Goal: Task Accomplishment & Management: Use online tool/utility

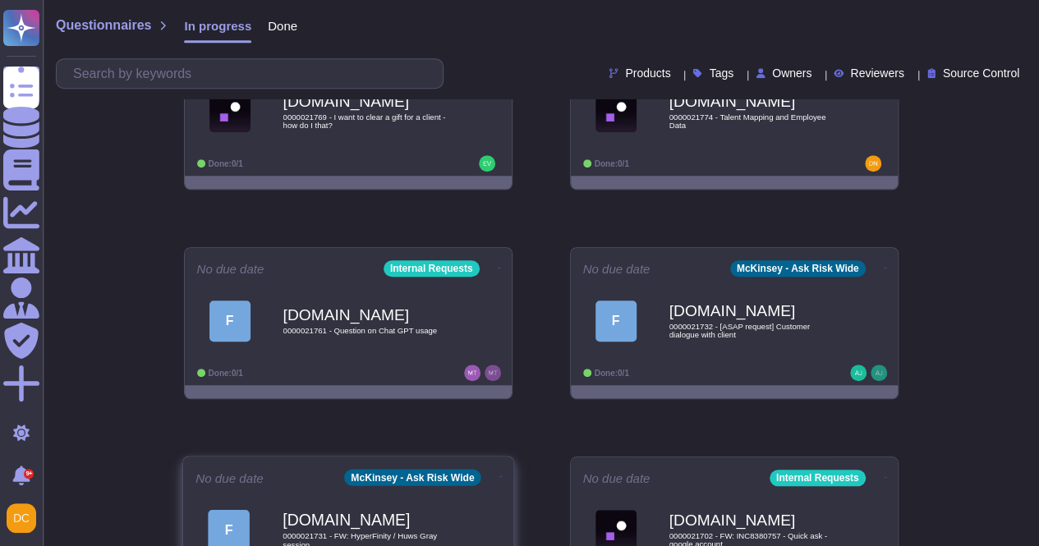
scroll to position [822, 0]
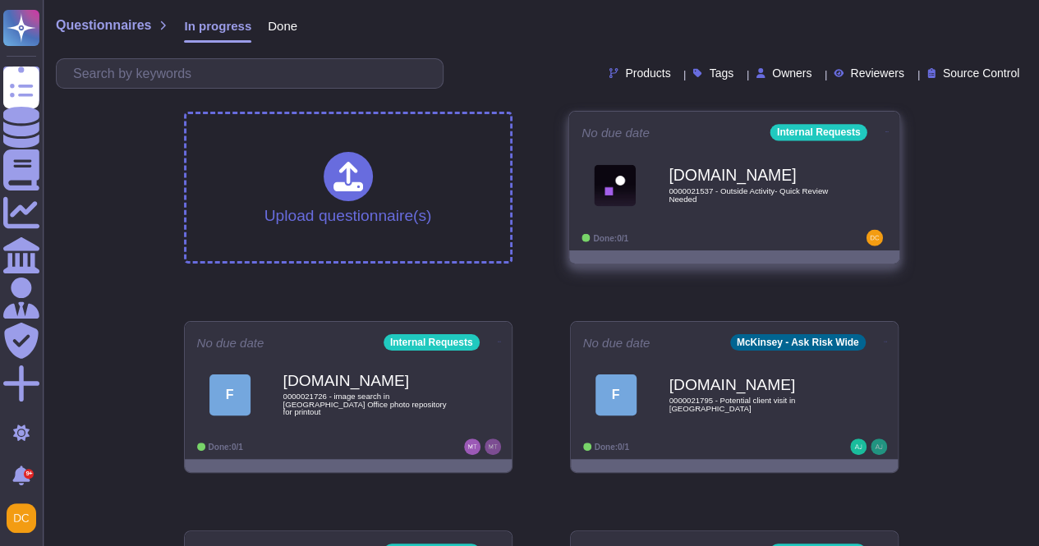
click at [702, 168] on b "[DOMAIN_NAME]" at bounding box center [752, 176] width 166 height 16
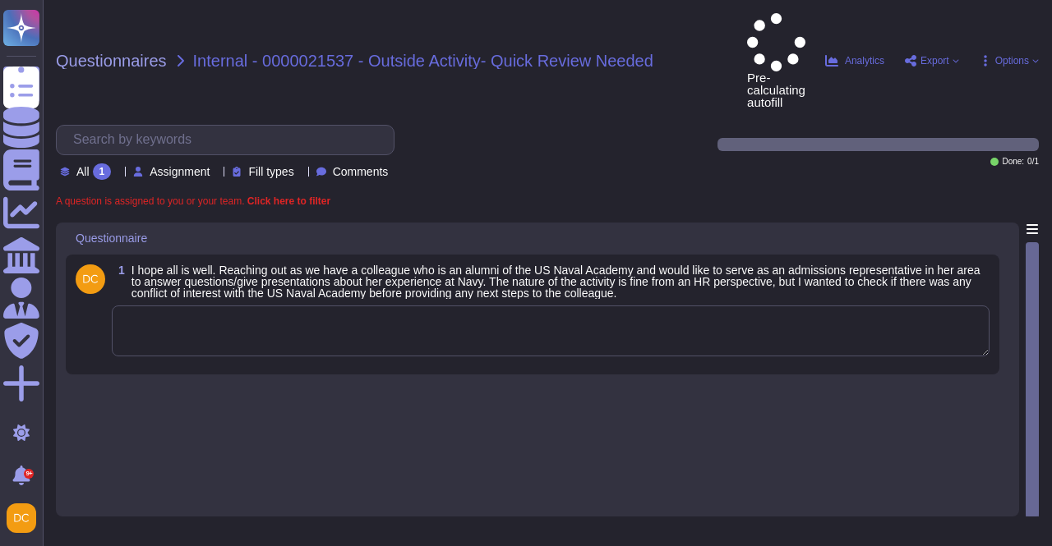
click at [427, 306] on textarea at bounding box center [550, 331] width 877 height 51
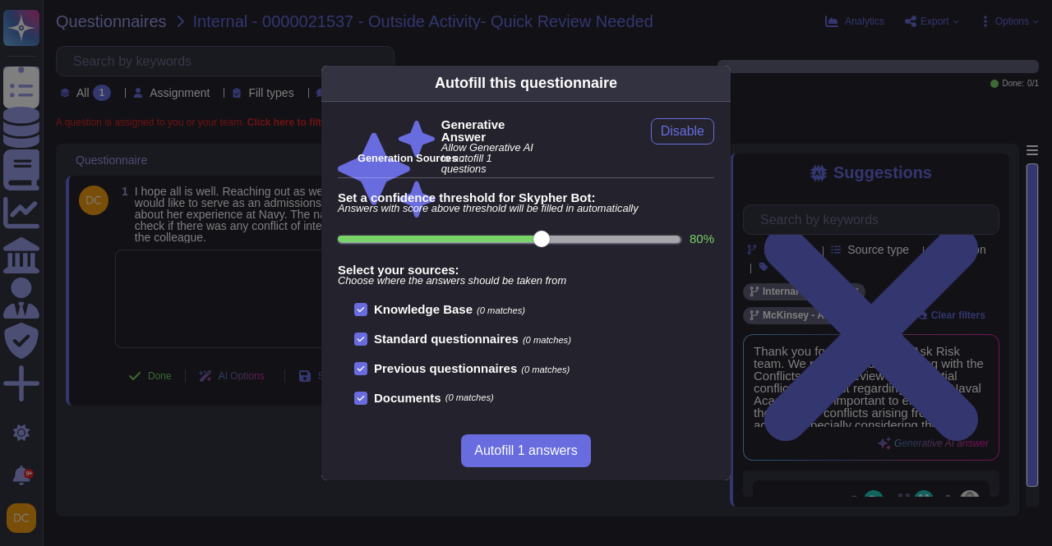
click at [256, 286] on div "Autofill this questionnaire Generative Answer Allow Generative AI to autofill 1…" at bounding box center [526, 273] width 1052 height 546
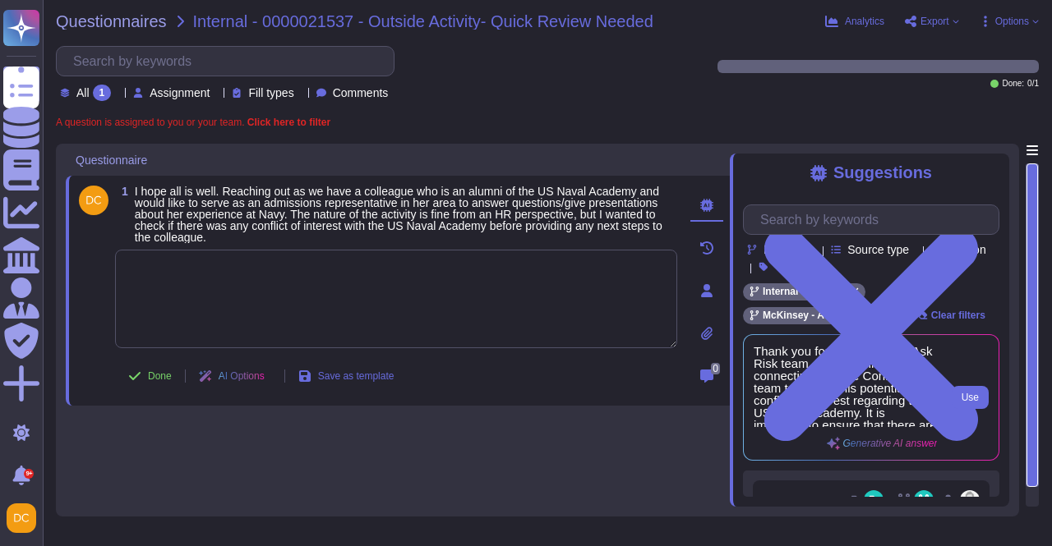
scroll to position [82, 0]
click at [960, 398] on button "Use" at bounding box center [969, 397] width 37 height 23
type textarea "Thank you for contacting the Ask Risk team. We recommend connecting with the Co…"
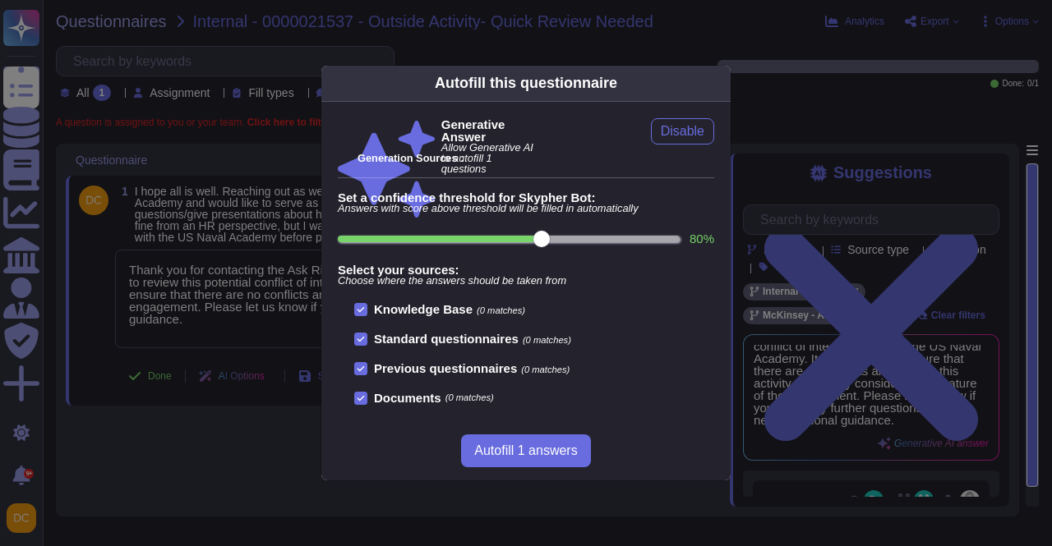
scroll to position [55, 0]
click at [228, 363] on div "Autofill this questionnaire Generative Answer Allow Generative AI to autofill 1…" at bounding box center [526, 273] width 1052 height 546
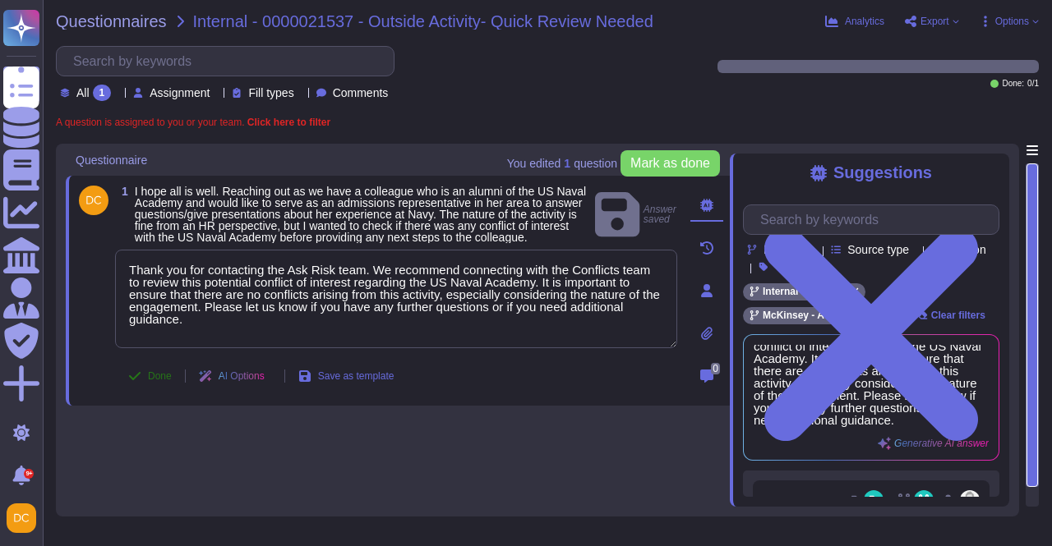
click at [155, 381] on span "Done" at bounding box center [160, 376] width 24 height 10
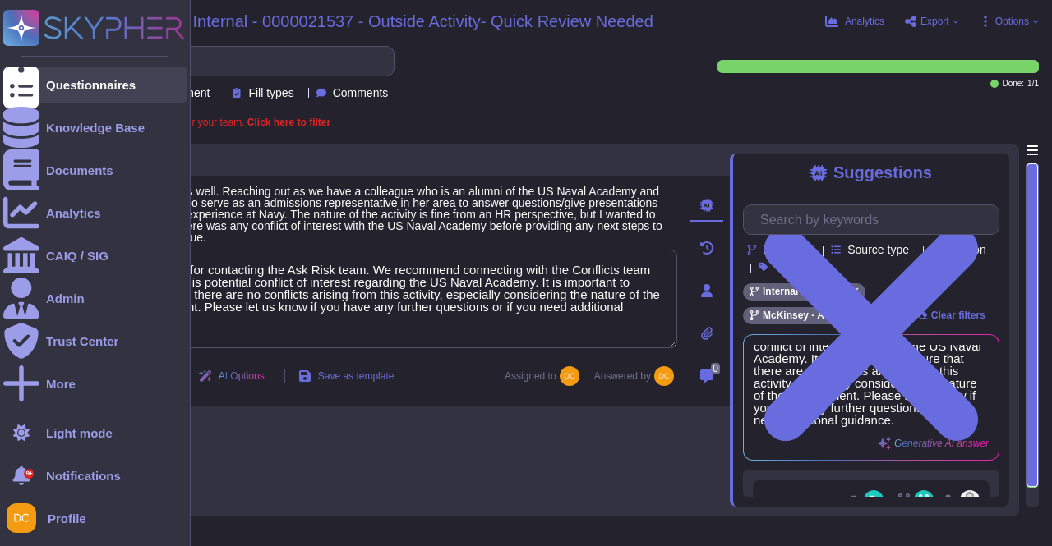
click at [23, 81] on icon at bounding box center [21, 85] width 36 height 48
